Goal: Task Accomplishment & Management: Manage account settings

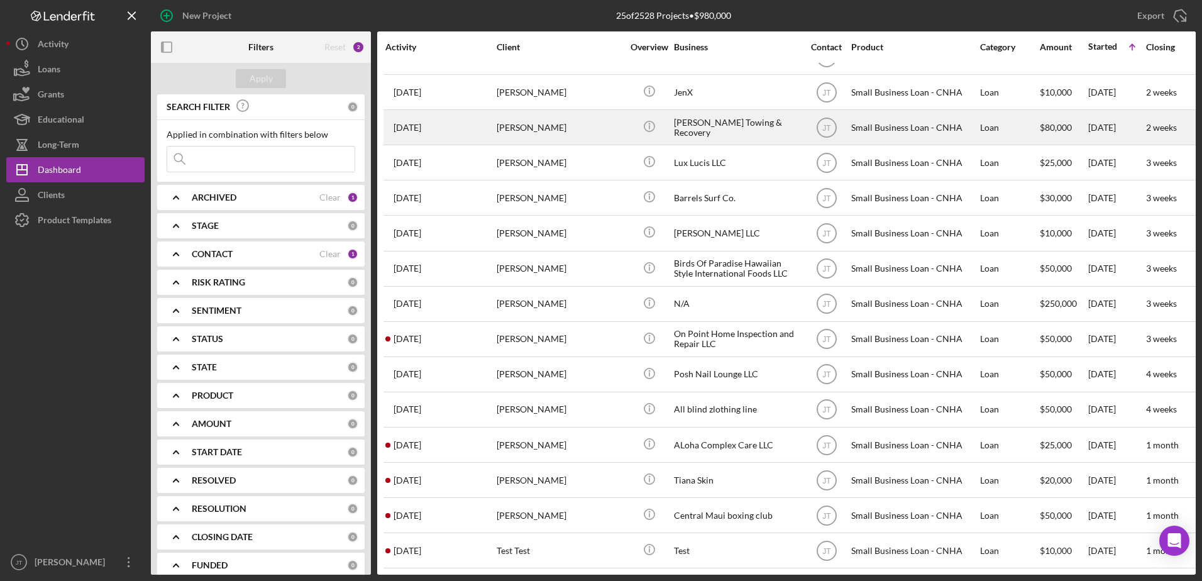
scroll to position [314, 0]
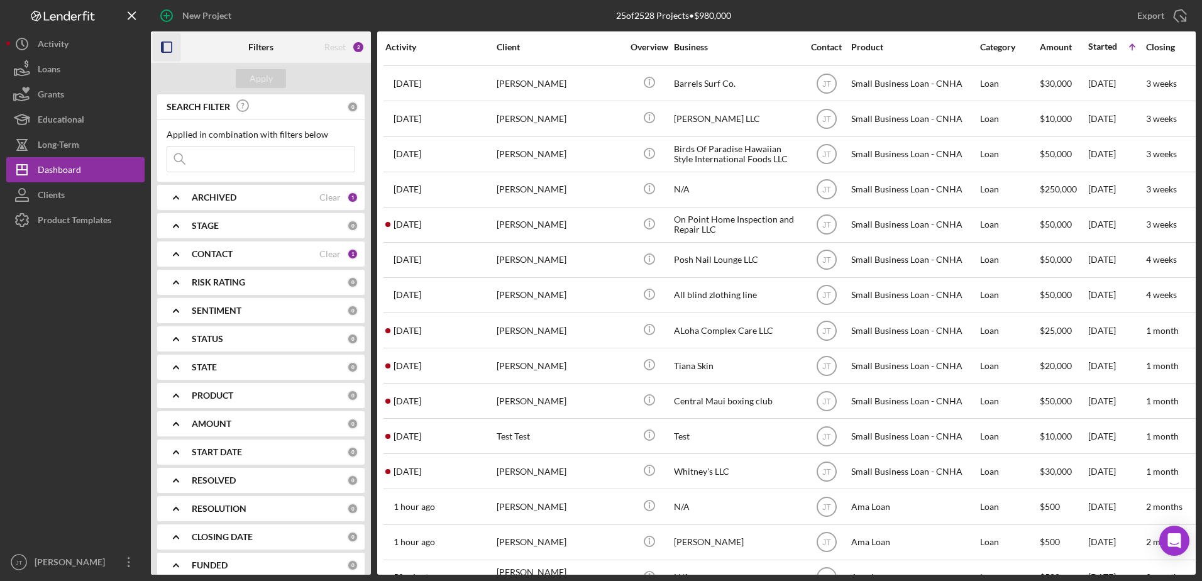
click at [162, 48] on rect "button" at bounding box center [163, 47] width 3 height 10
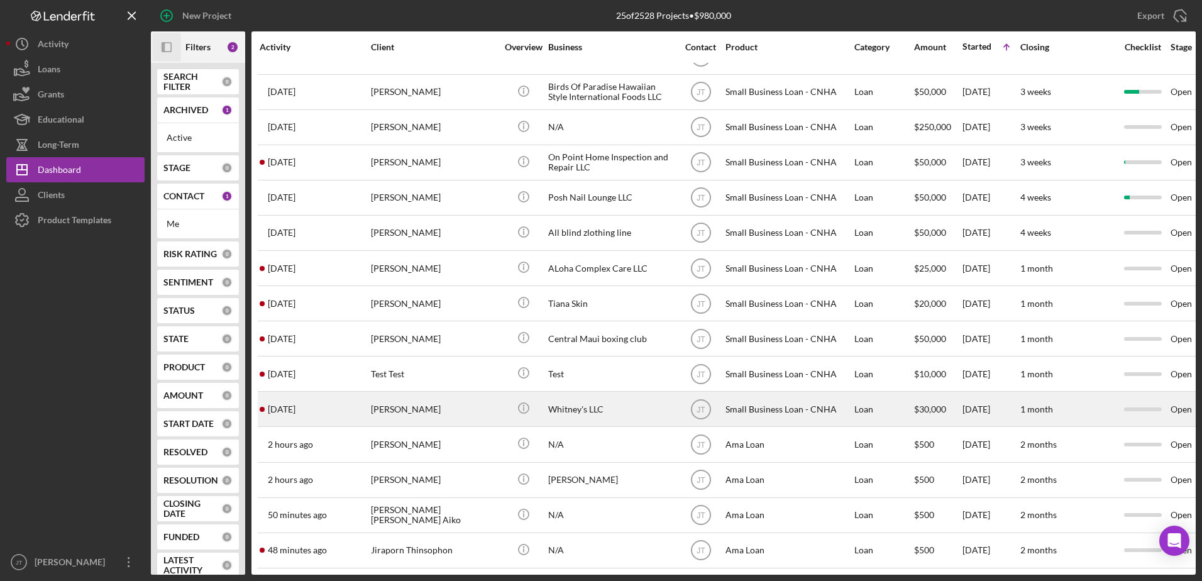
scroll to position [386, 0]
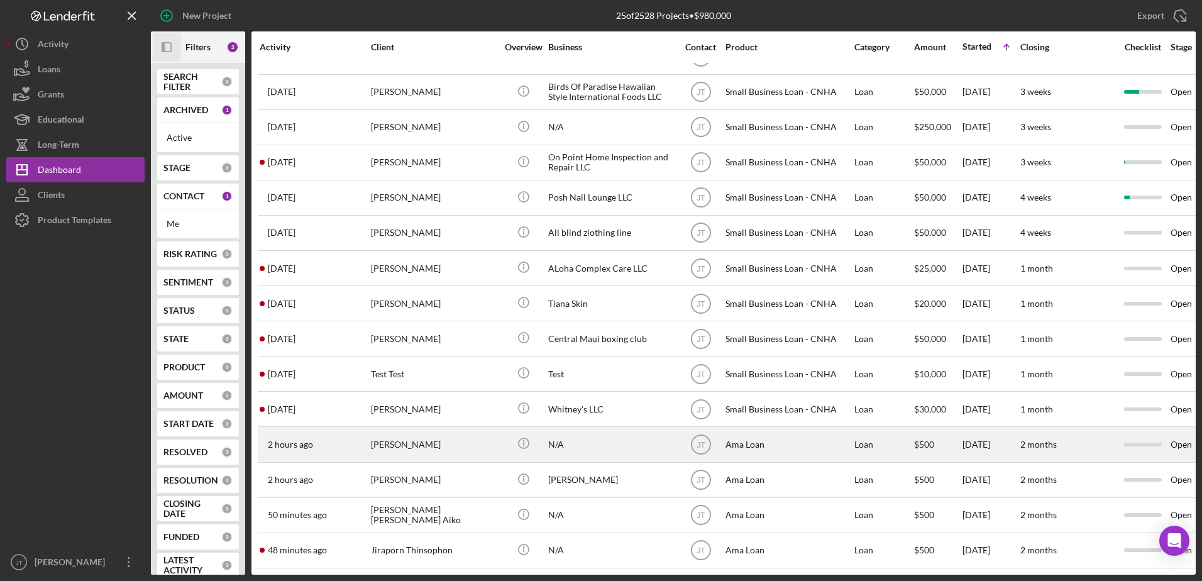
click at [276, 439] on time "2 hours ago" at bounding box center [290, 444] width 45 height 10
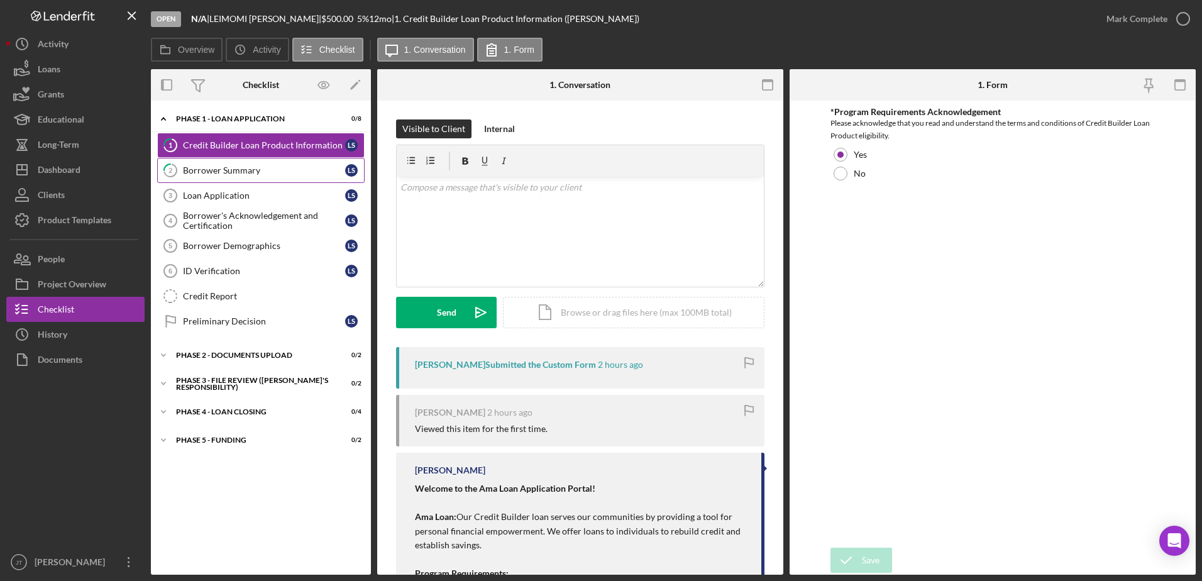
click at [242, 175] on div "Borrower Summary" at bounding box center [264, 170] width 162 height 10
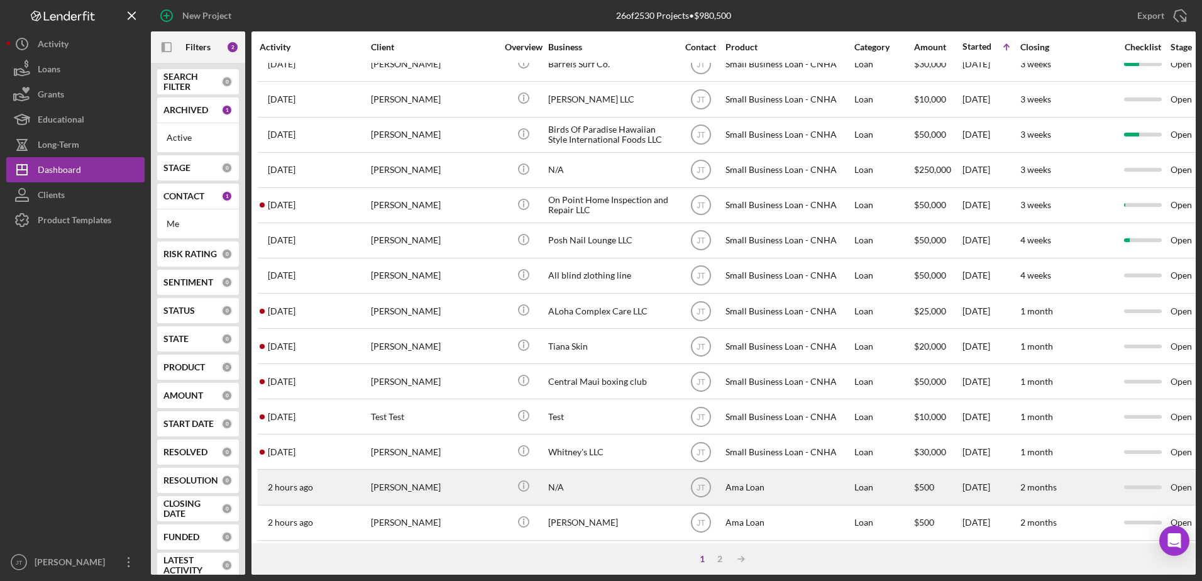
scroll to position [417, 0]
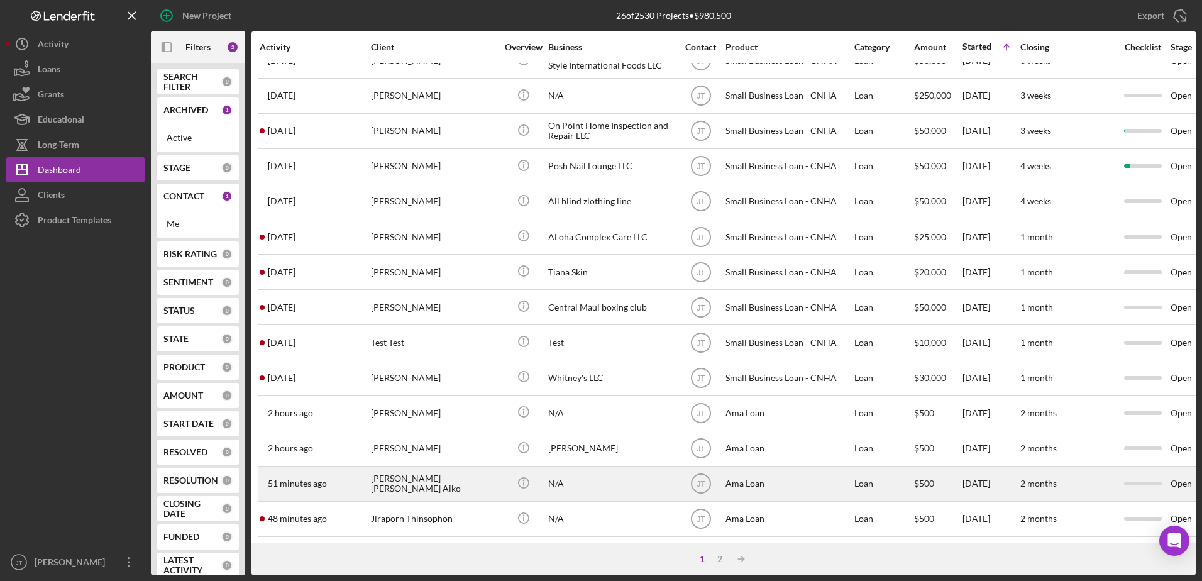
click at [399, 474] on div "[PERSON_NAME] [PERSON_NAME] Aiko" at bounding box center [434, 483] width 126 height 33
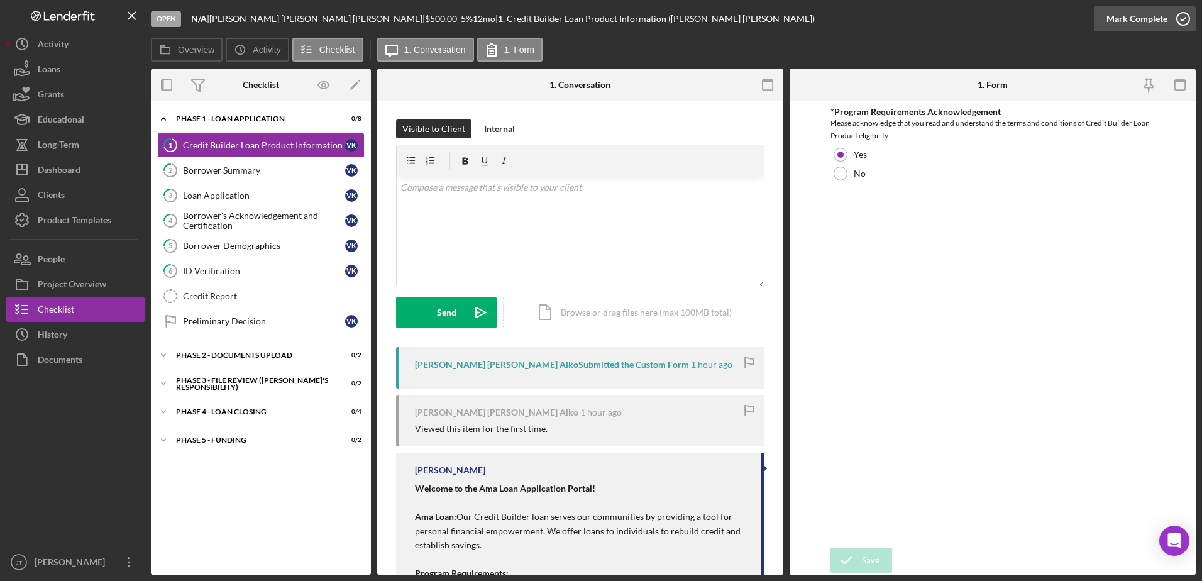
click at [1181, 21] on icon "button" at bounding box center [1182, 18] width 31 height 31
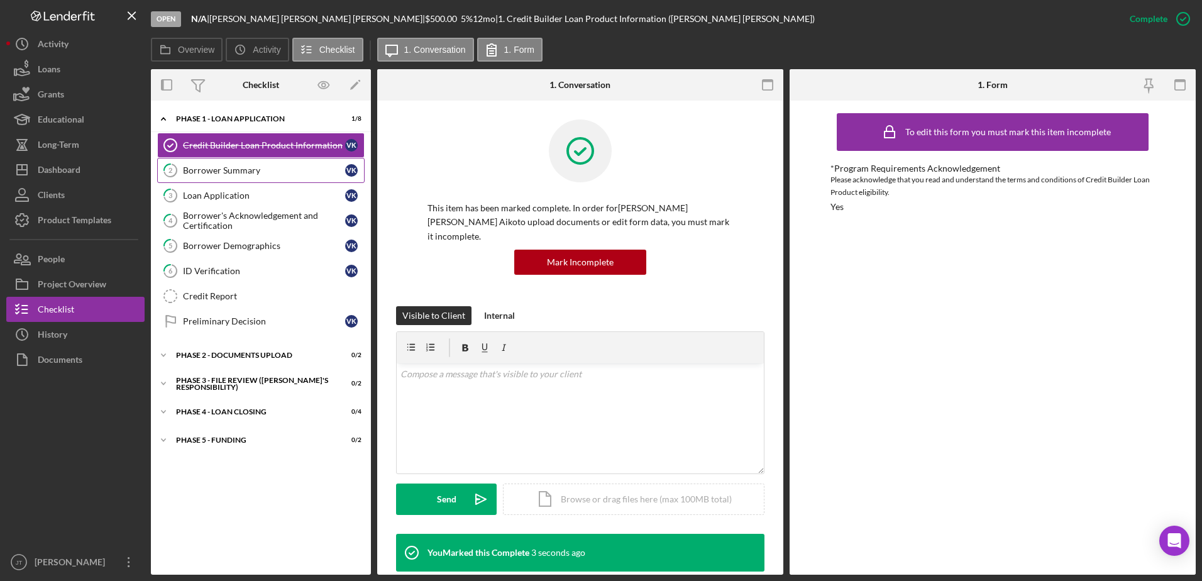
click at [213, 177] on link "2 Borrower Summary V K" at bounding box center [260, 170] width 207 height 25
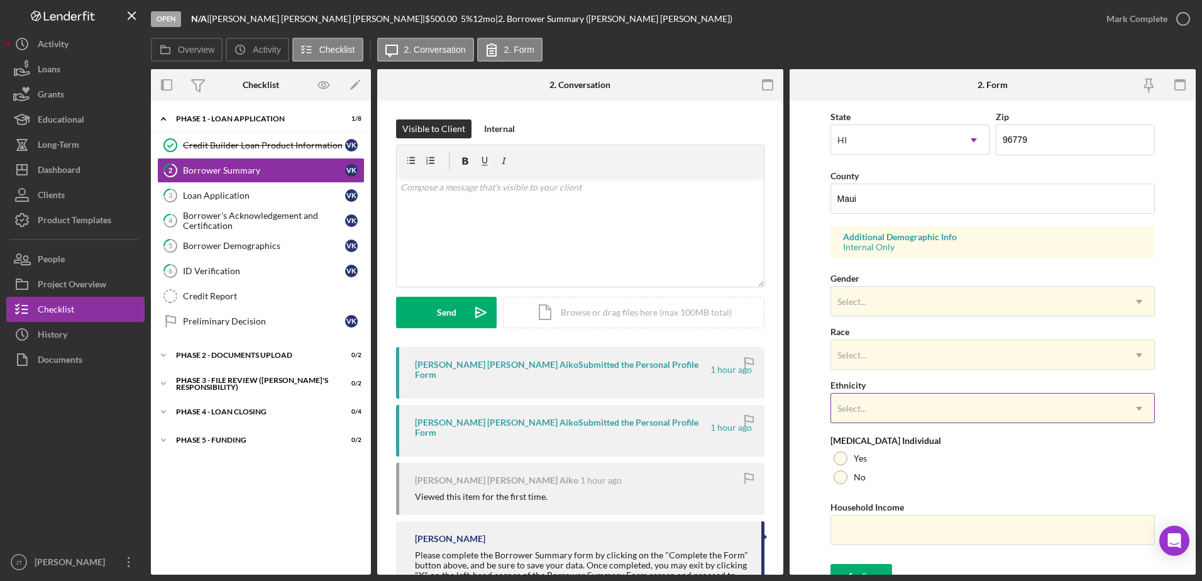
scroll to position [365, 0]
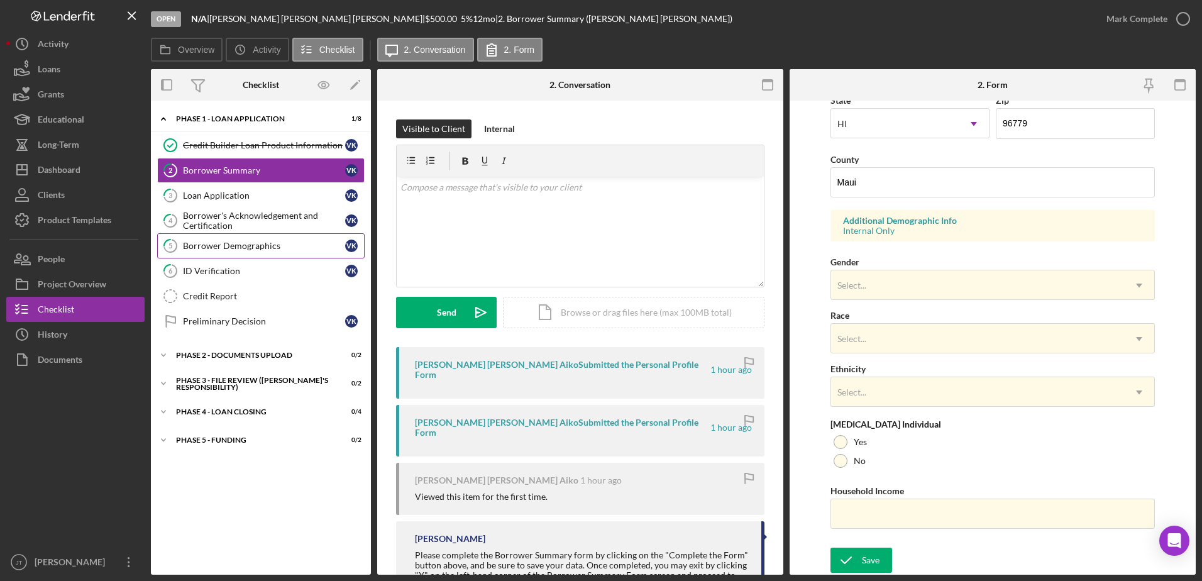
click at [204, 256] on link "5 Borrower Demographics V K" at bounding box center [260, 245] width 207 height 25
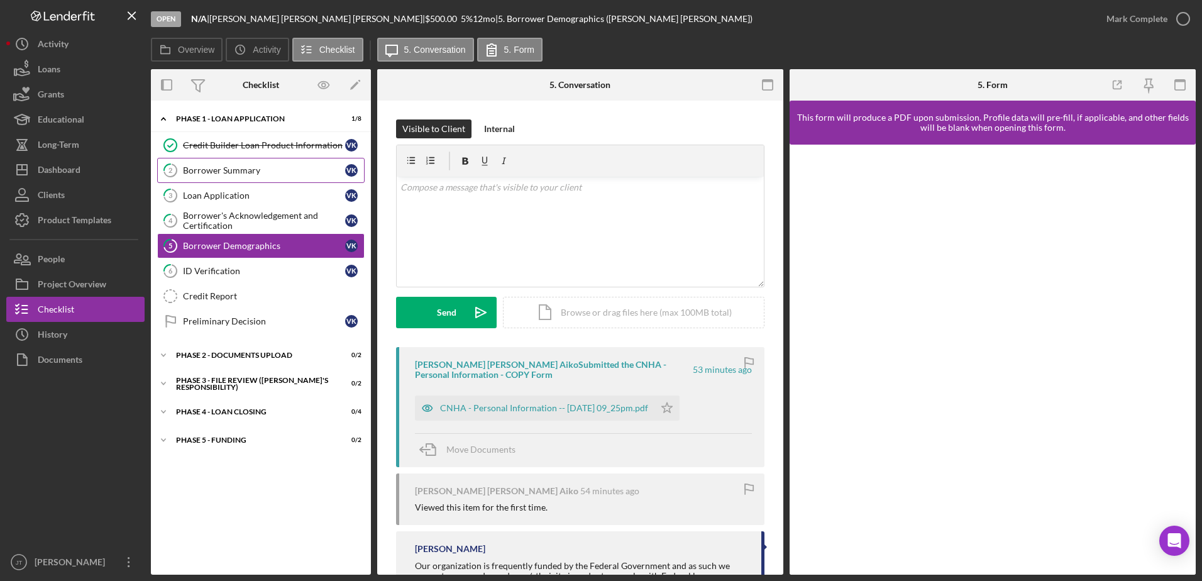
click at [251, 171] on div "Borrower Summary" at bounding box center [264, 170] width 162 height 10
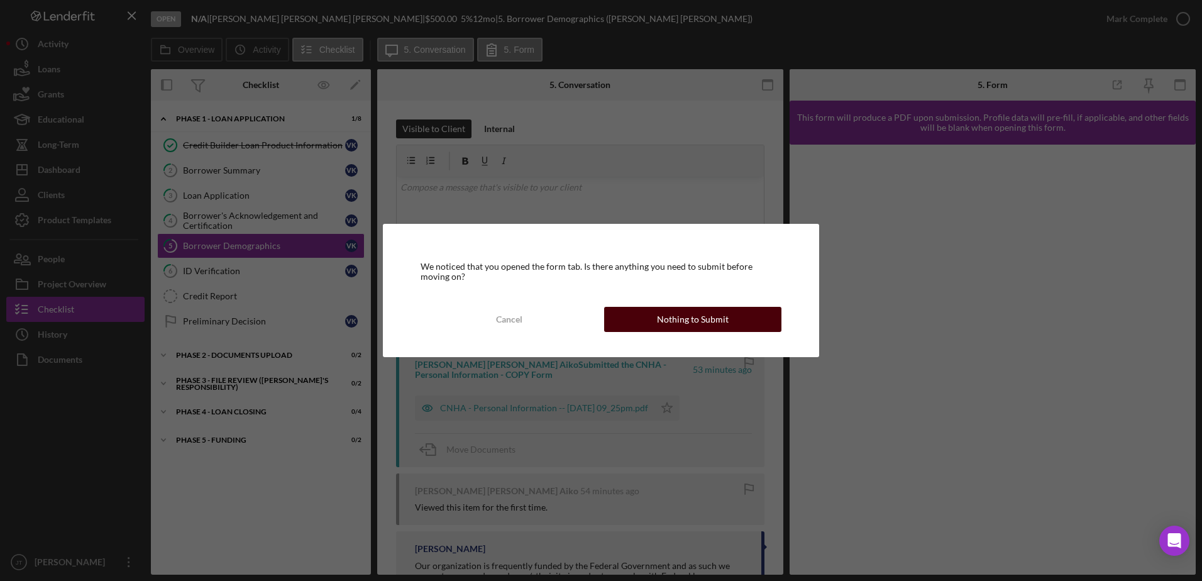
click at [666, 321] on div "Nothing to Submit" at bounding box center [693, 319] width 72 height 25
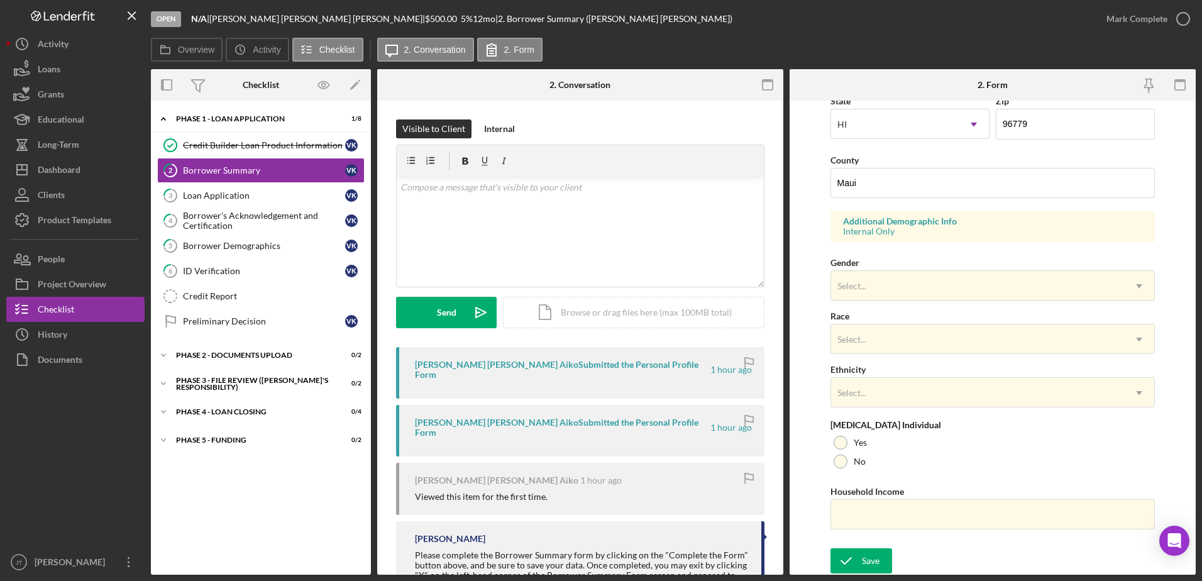
scroll to position [365, 0]
click at [217, 206] on link "3 Loan Application V K" at bounding box center [260, 195] width 207 height 25
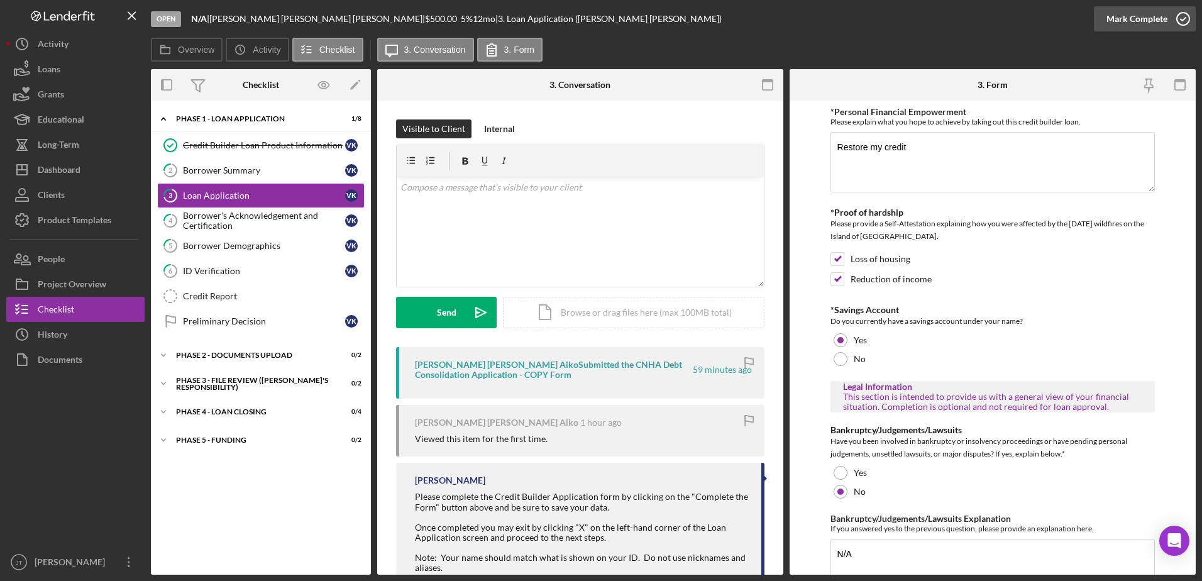
click at [1184, 21] on icon "button" at bounding box center [1182, 18] width 31 height 31
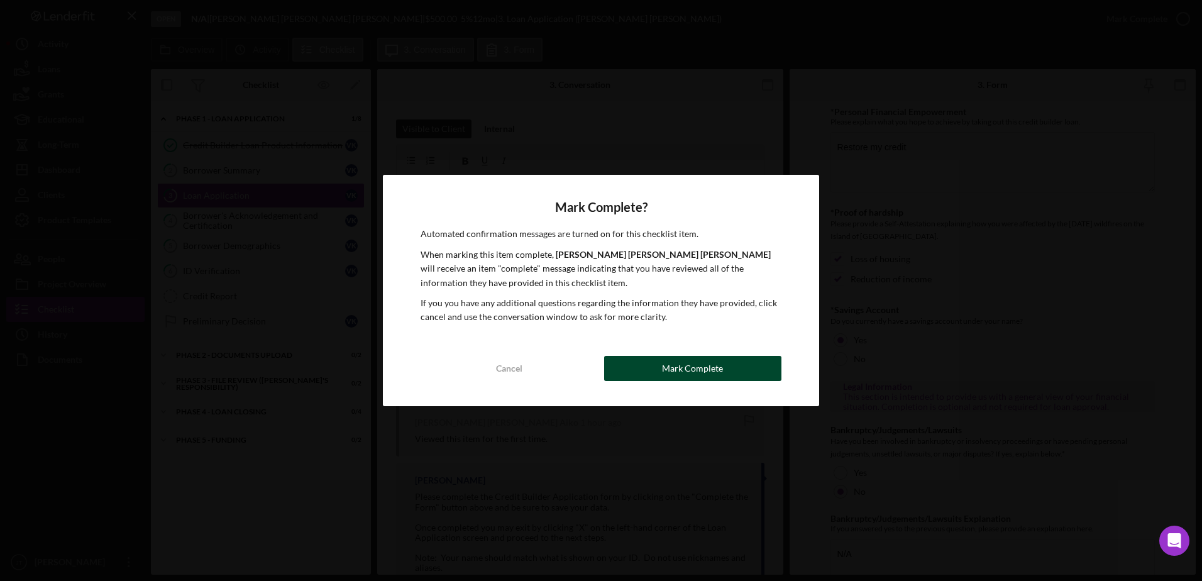
click at [703, 368] on div "Mark Complete" at bounding box center [692, 368] width 61 height 25
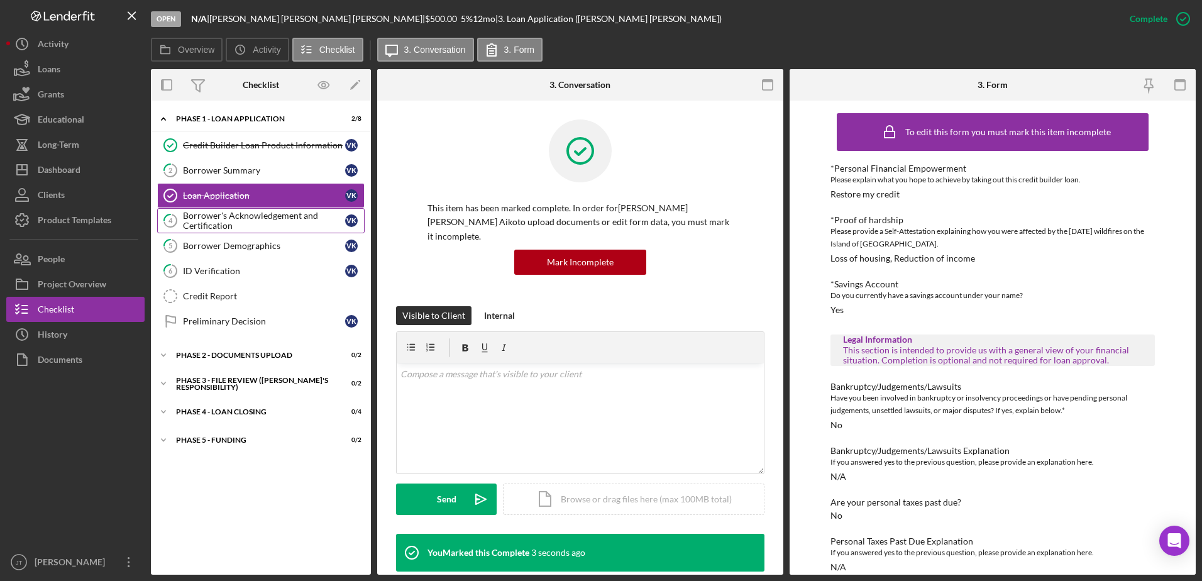
click at [272, 230] on div "Borrower's Acknowledgement and Certification" at bounding box center [264, 221] width 162 height 20
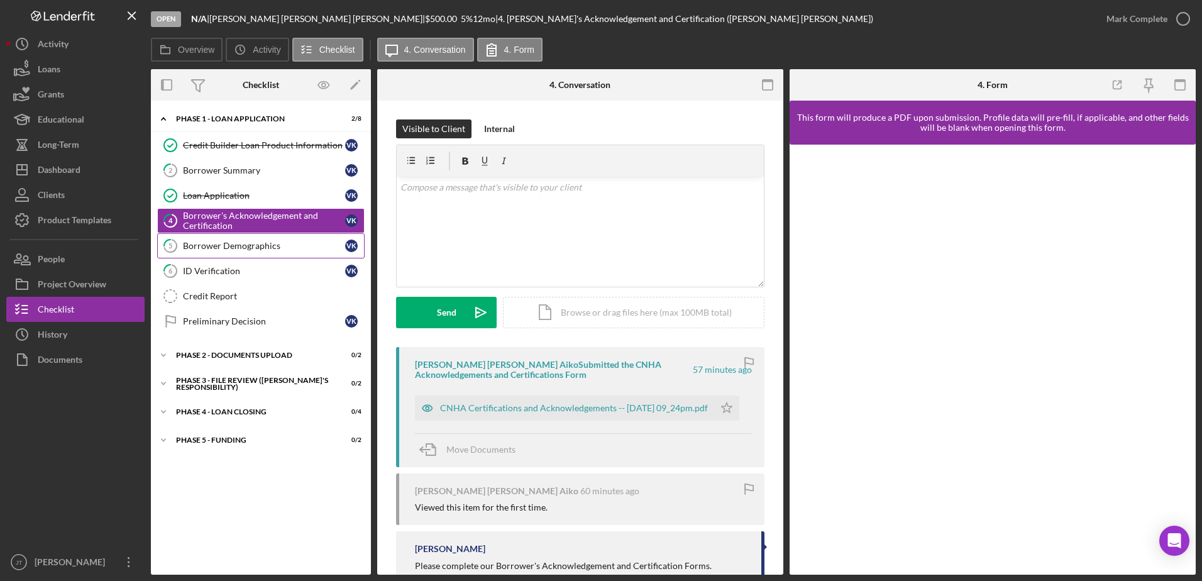
click at [269, 249] on div "Borrower Demographics" at bounding box center [264, 246] width 162 height 10
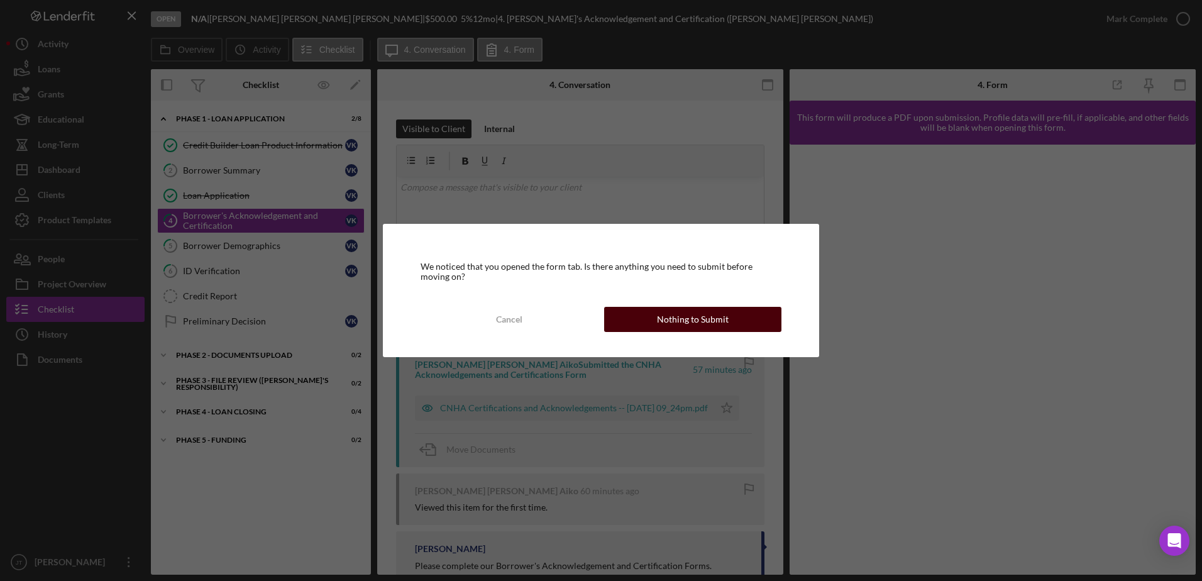
click at [656, 324] on button "Nothing to Submit" at bounding box center [692, 319] width 177 height 25
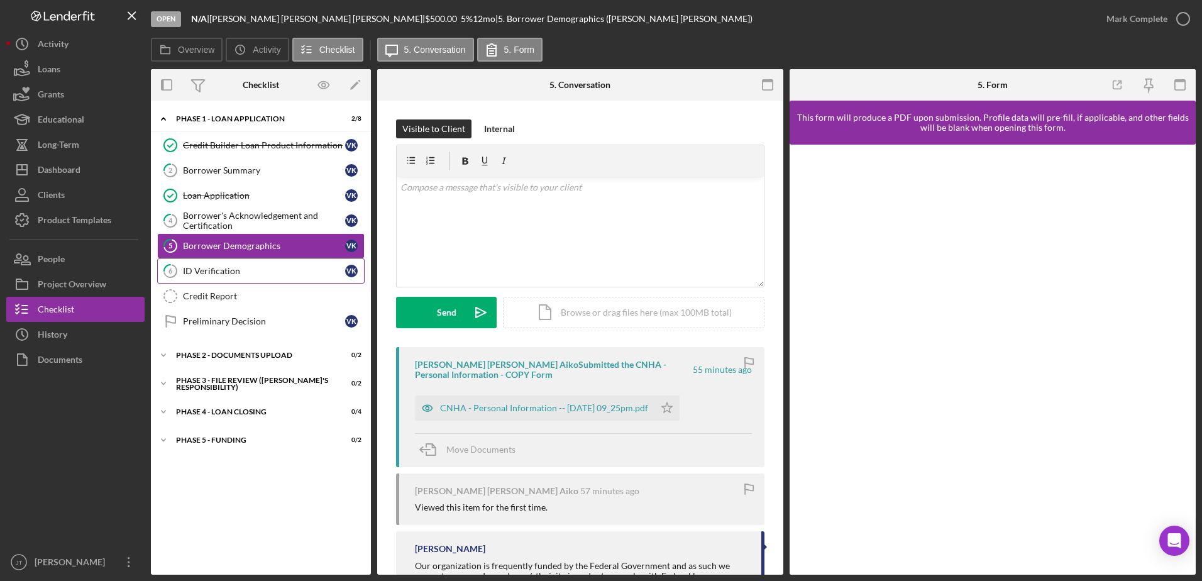
click at [234, 276] on div "ID Verification" at bounding box center [264, 271] width 162 height 10
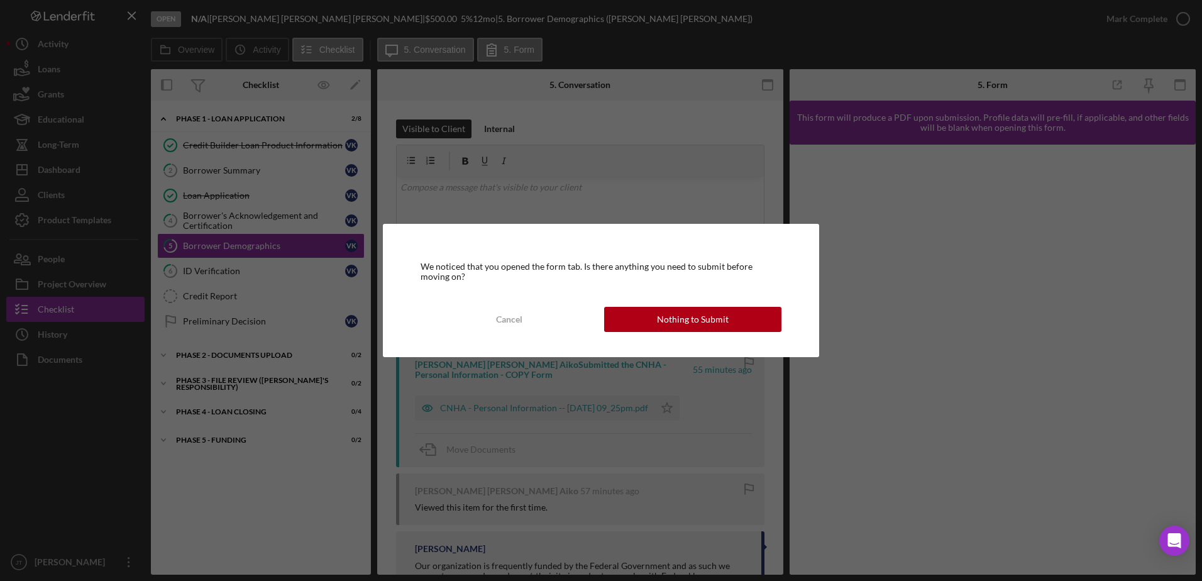
click at [696, 325] on div "Nothing to Submit" at bounding box center [693, 319] width 72 height 25
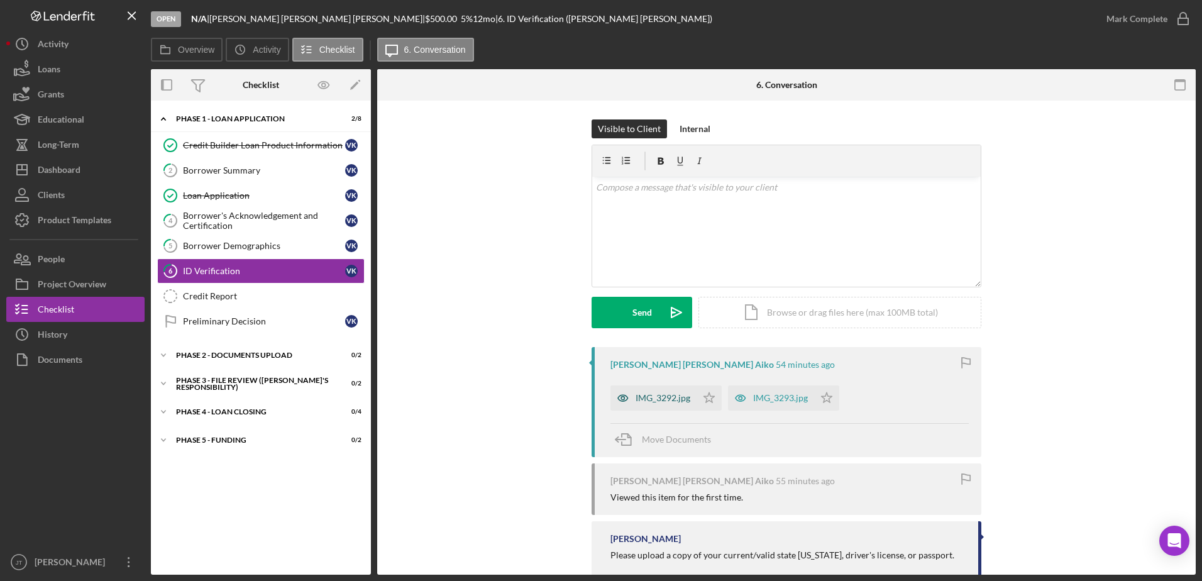
click at [667, 400] on div "IMG_3292.jpg" at bounding box center [662, 398] width 55 height 10
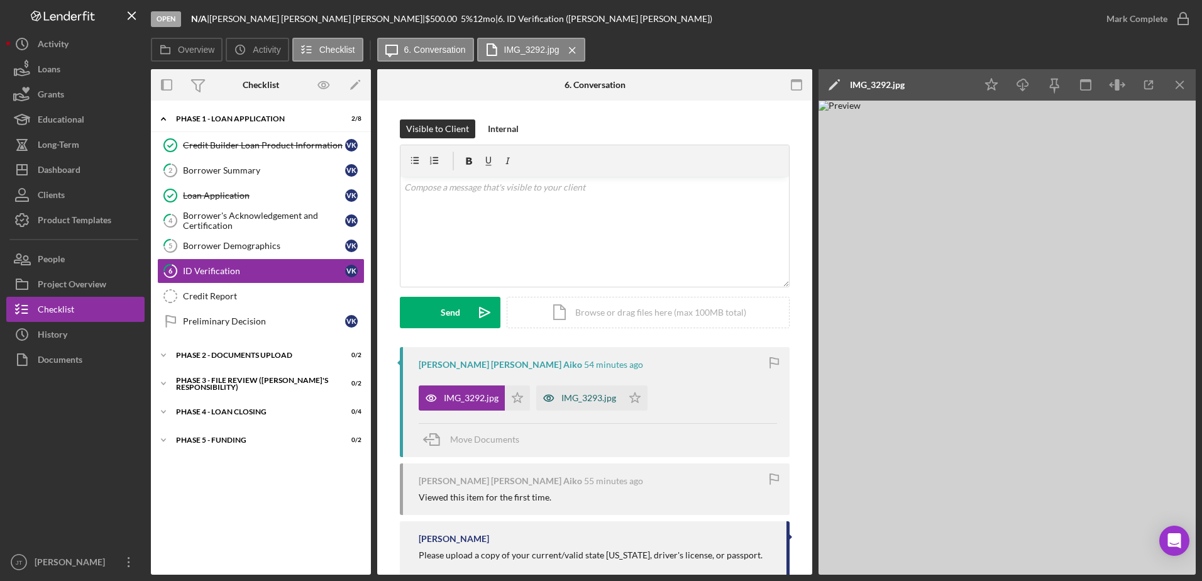
click at [575, 400] on div "IMG_3293.jpg" at bounding box center [588, 398] width 55 height 10
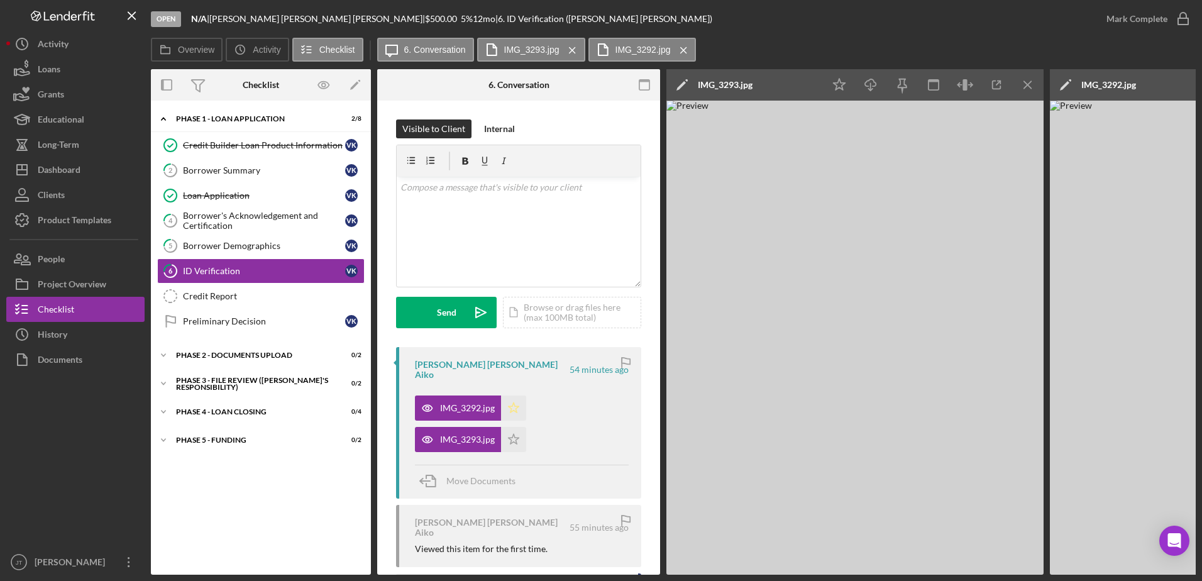
click at [515, 398] on icon "Icon/Star" at bounding box center [513, 407] width 25 height 25
click at [1182, 18] on icon "button" at bounding box center [1182, 18] width 31 height 31
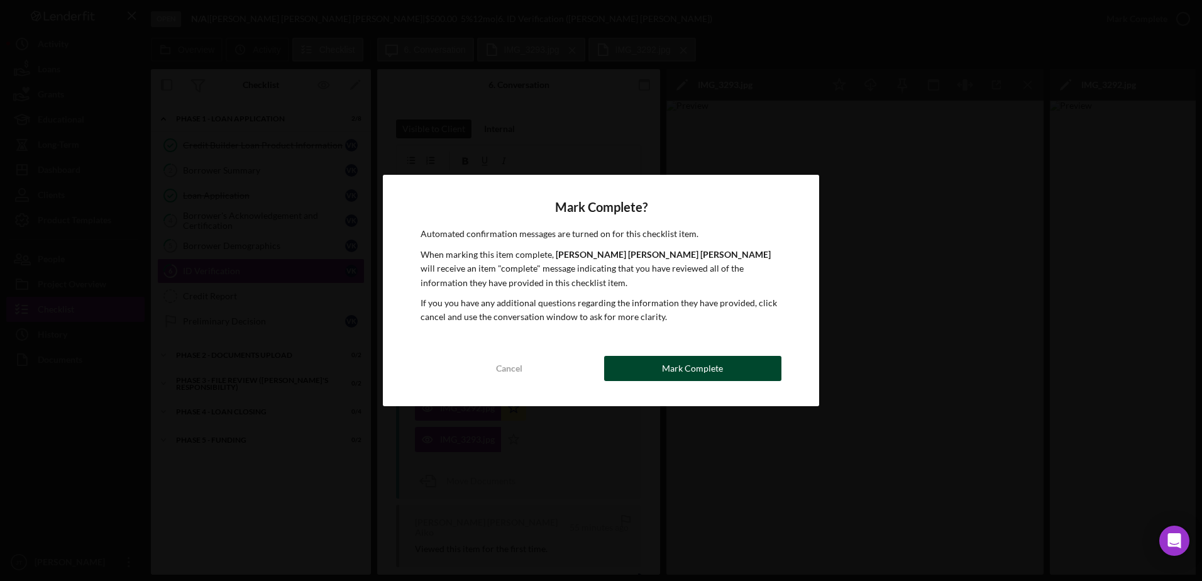
click at [731, 373] on button "Mark Complete" at bounding box center [692, 368] width 177 height 25
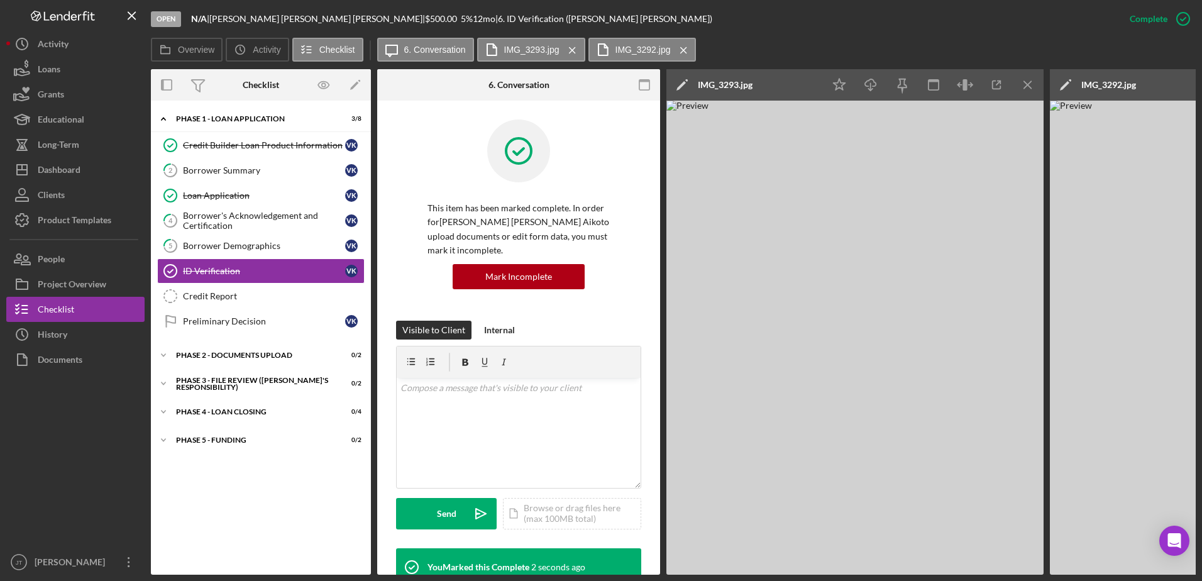
click at [283, 490] on div "Icon/Expander Phase 1 - Loan Application 3 / 8 Credit Builder Loan Product Info…" at bounding box center [261, 337] width 220 height 461
click at [69, 167] on div "Dashboard" at bounding box center [59, 171] width 43 height 28
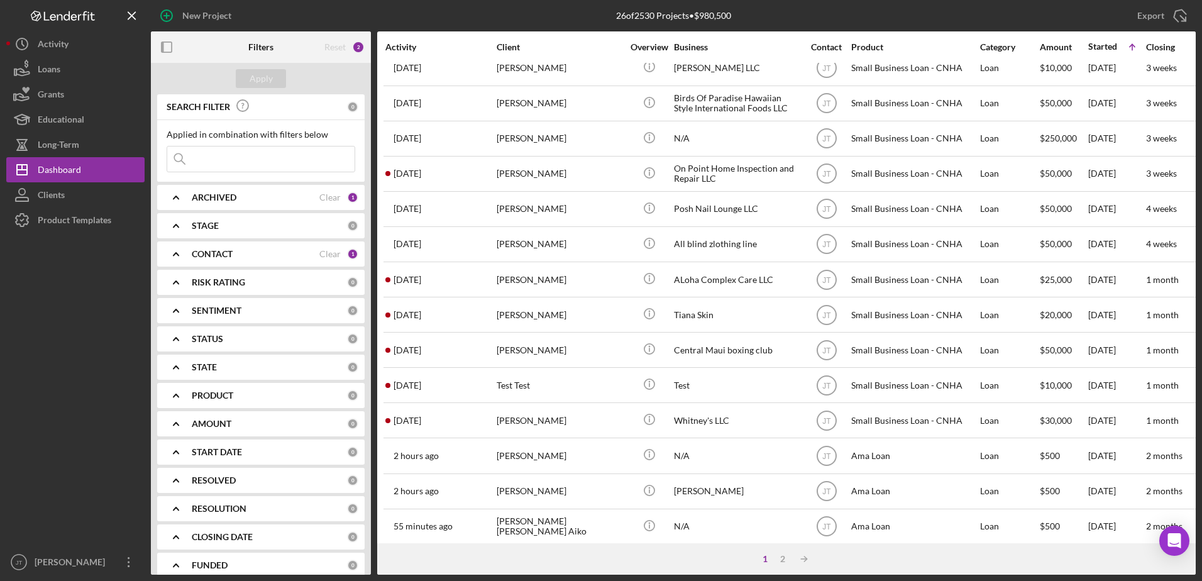
scroll to position [417, 0]
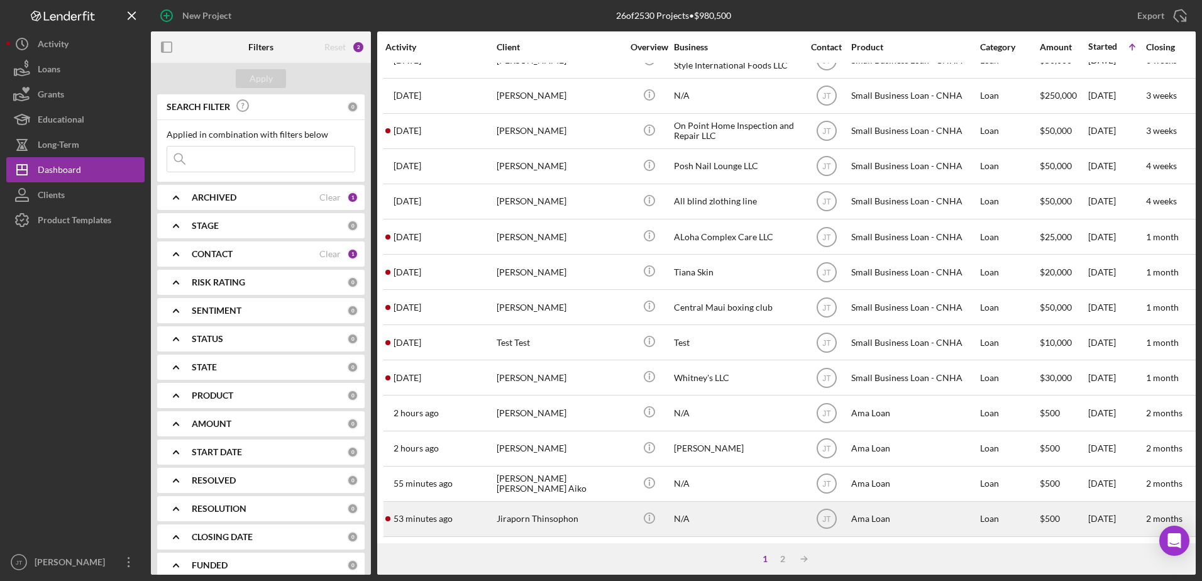
click at [549, 509] on div "Jiraporn Thinsophon" at bounding box center [560, 518] width 126 height 33
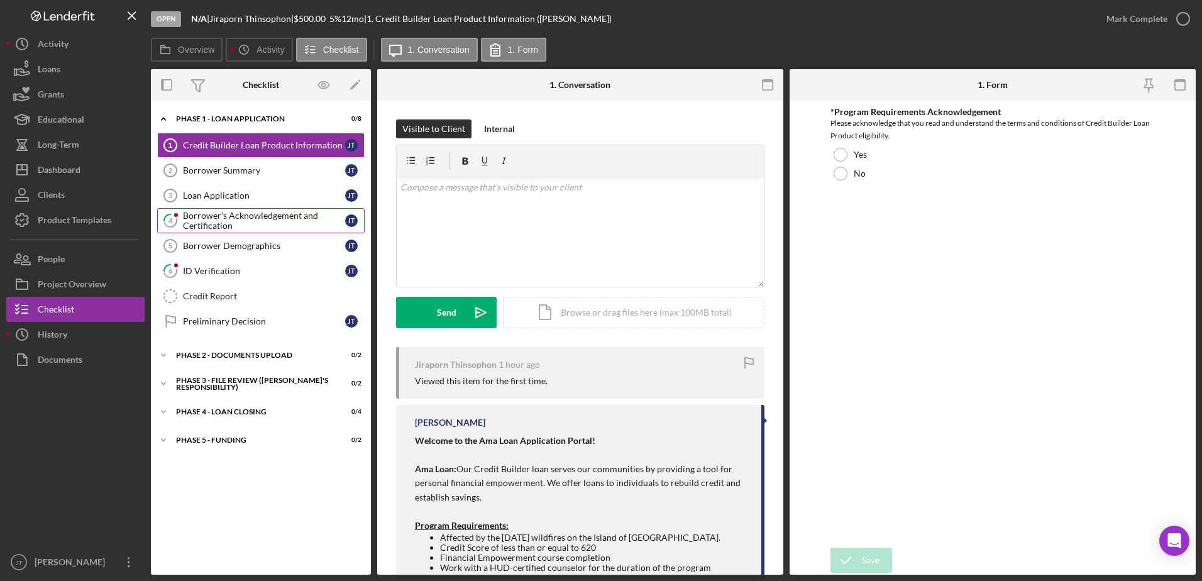
click at [285, 227] on div "Borrower's Acknowledgement and Certification" at bounding box center [264, 221] width 162 height 20
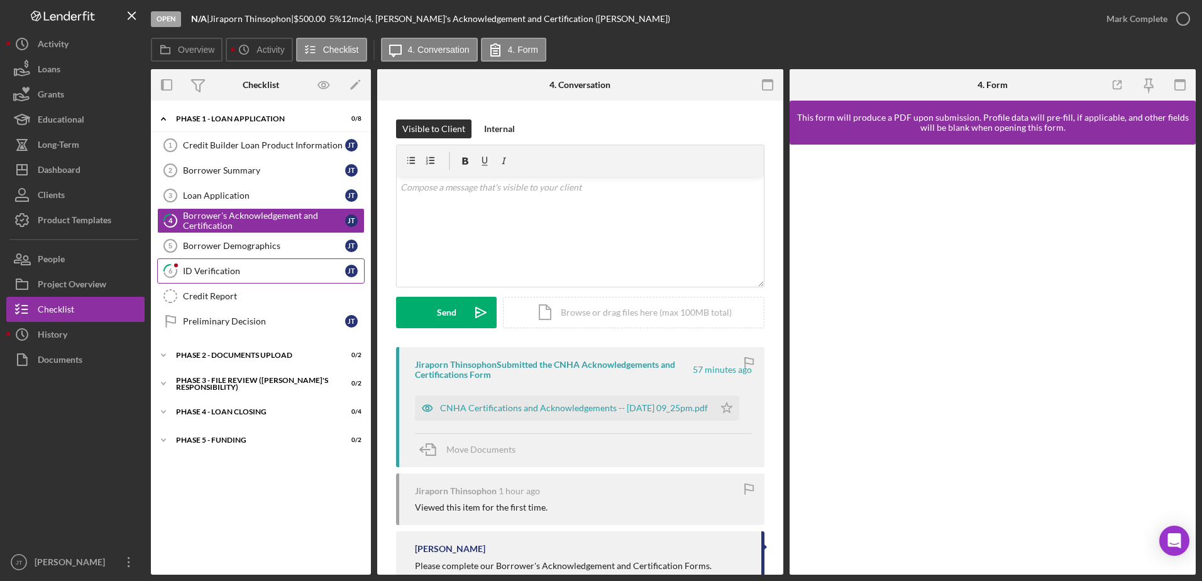
click at [238, 272] on div "ID Verification" at bounding box center [264, 271] width 162 height 10
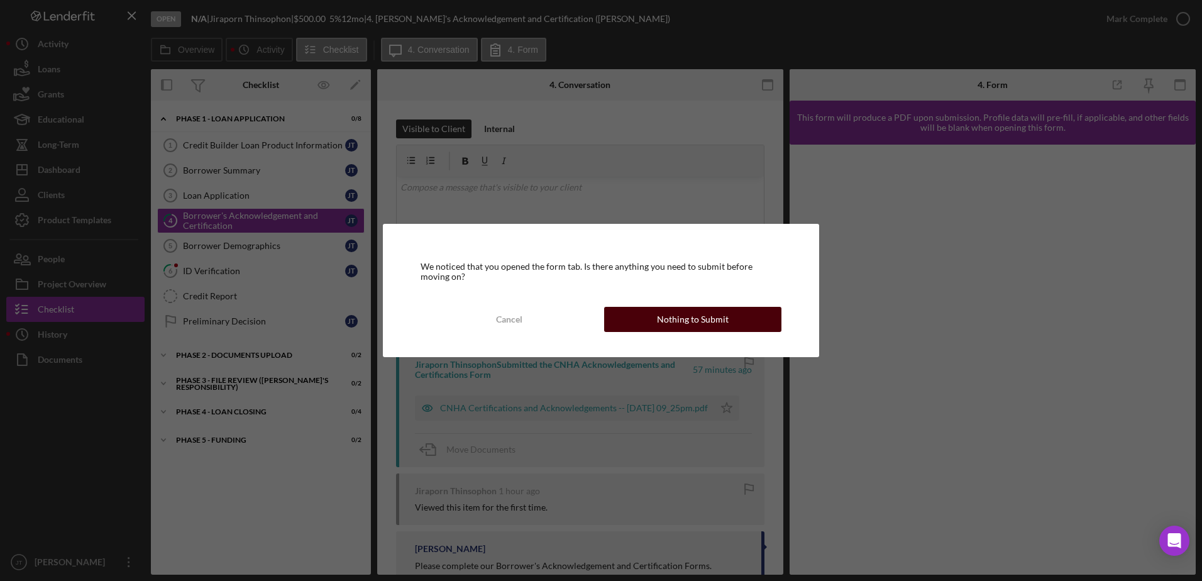
click at [714, 325] on div "Nothing to Submit" at bounding box center [693, 319] width 72 height 25
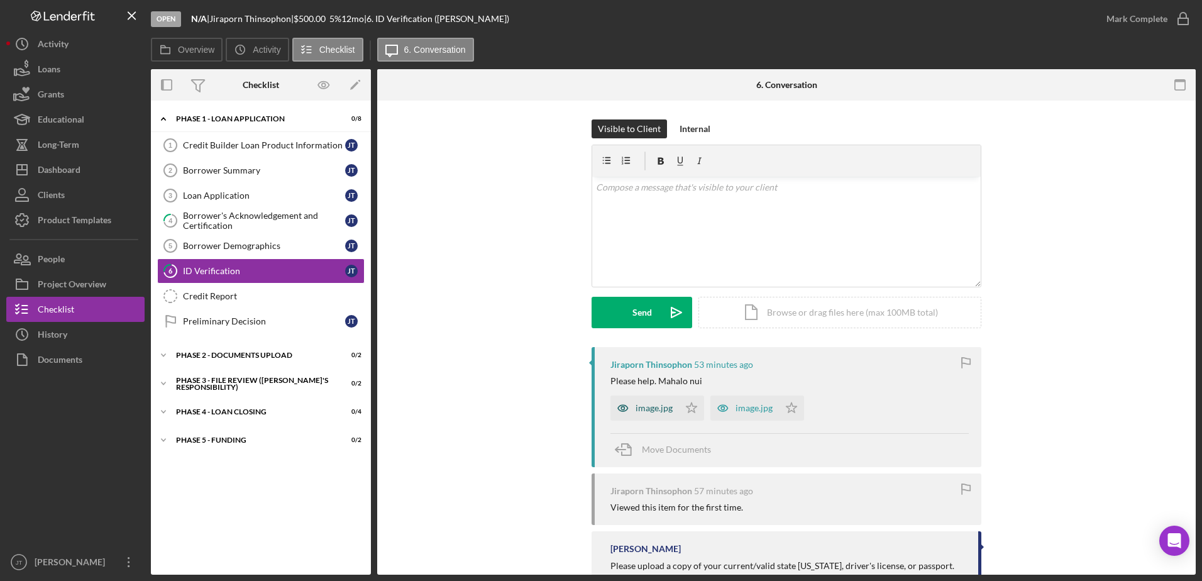
click at [644, 408] on div "image.jpg" at bounding box center [653, 408] width 37 height 10
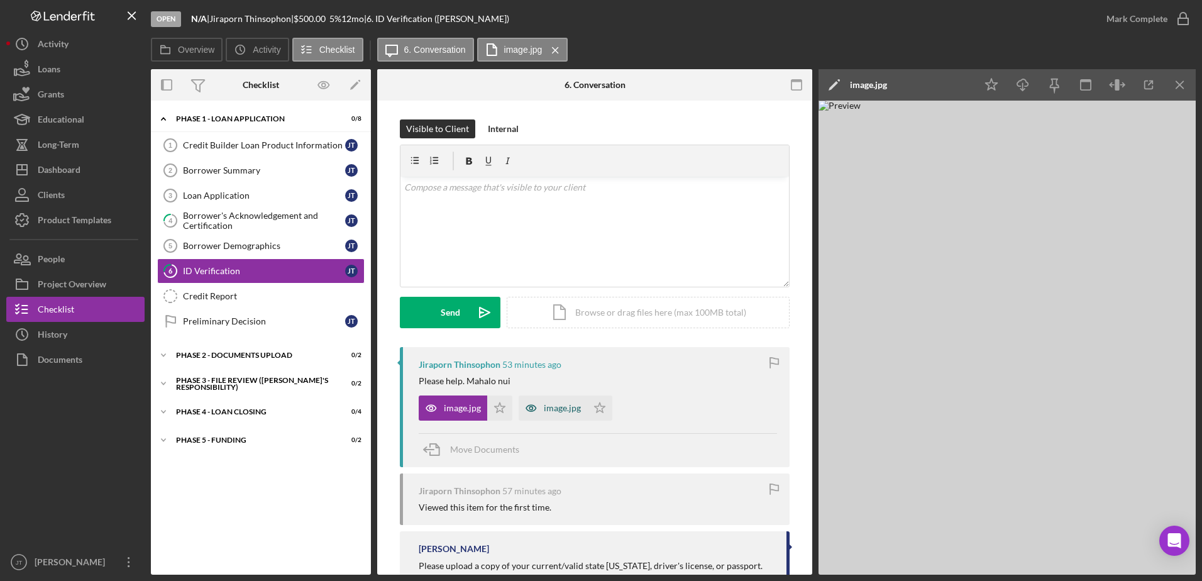
click at [564, 411] on div "image.jpg" at bounding box center [562, 408] width 37 height 10
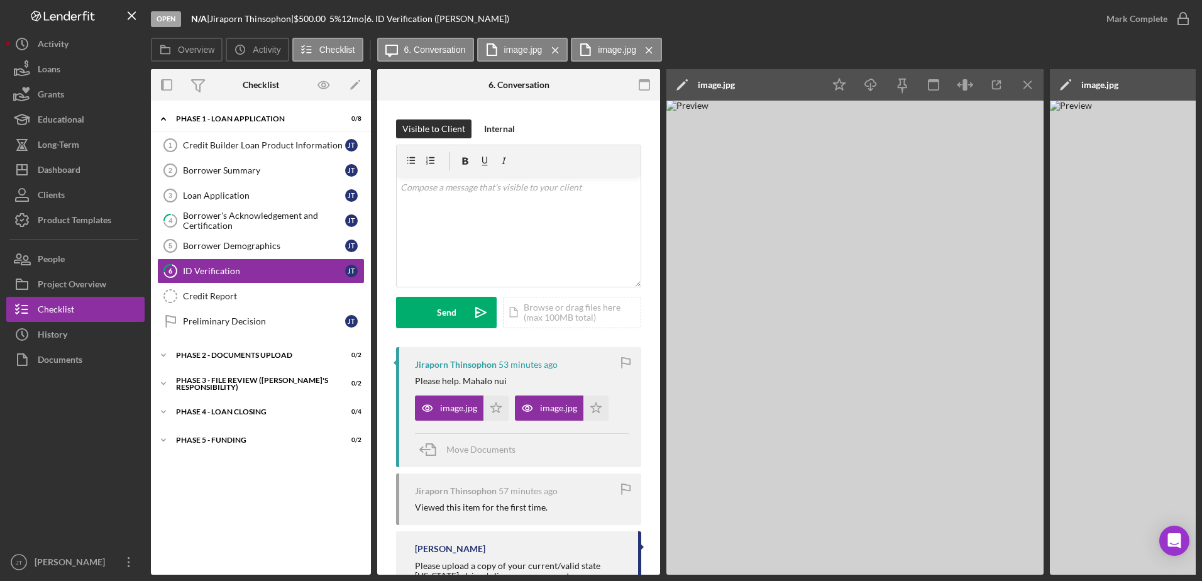
click at [263, 486] on div "Icon/Expander Phase 1 - Loan Application 0 / 8 Credit Builder Loan Product Info…" at bounding box center [261, 337] width 220 height 461
click at [111, 173] on button "Icon/Dashboard Dashboard" at bounding box center [75, 169] width 138 height 25
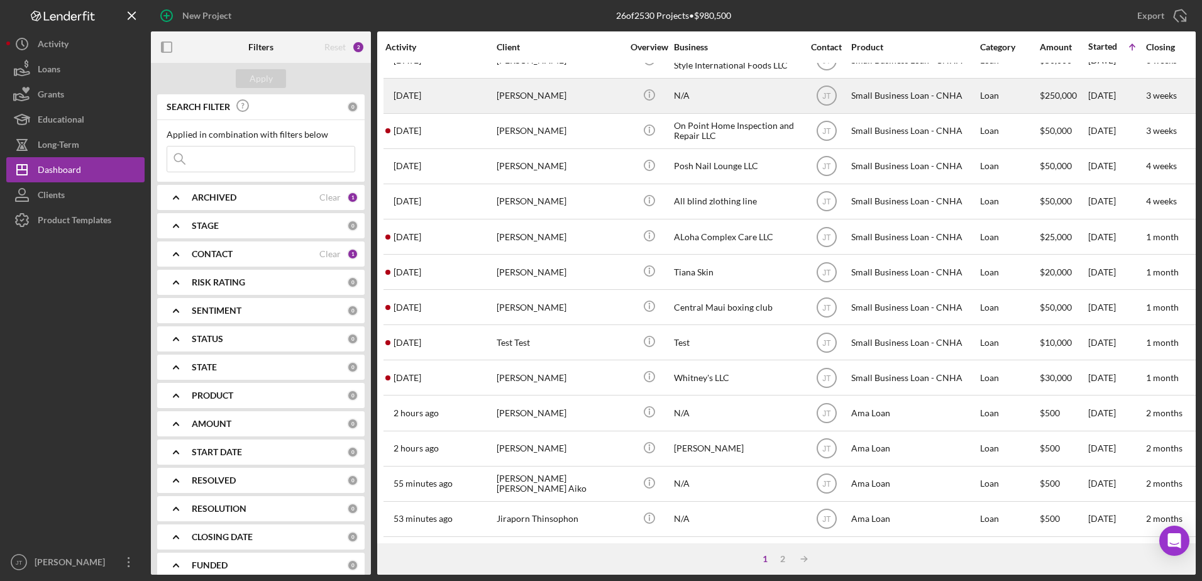
scroll to position [417, 0]
